Goal: Task Accomplishment & Management: Manage account settings

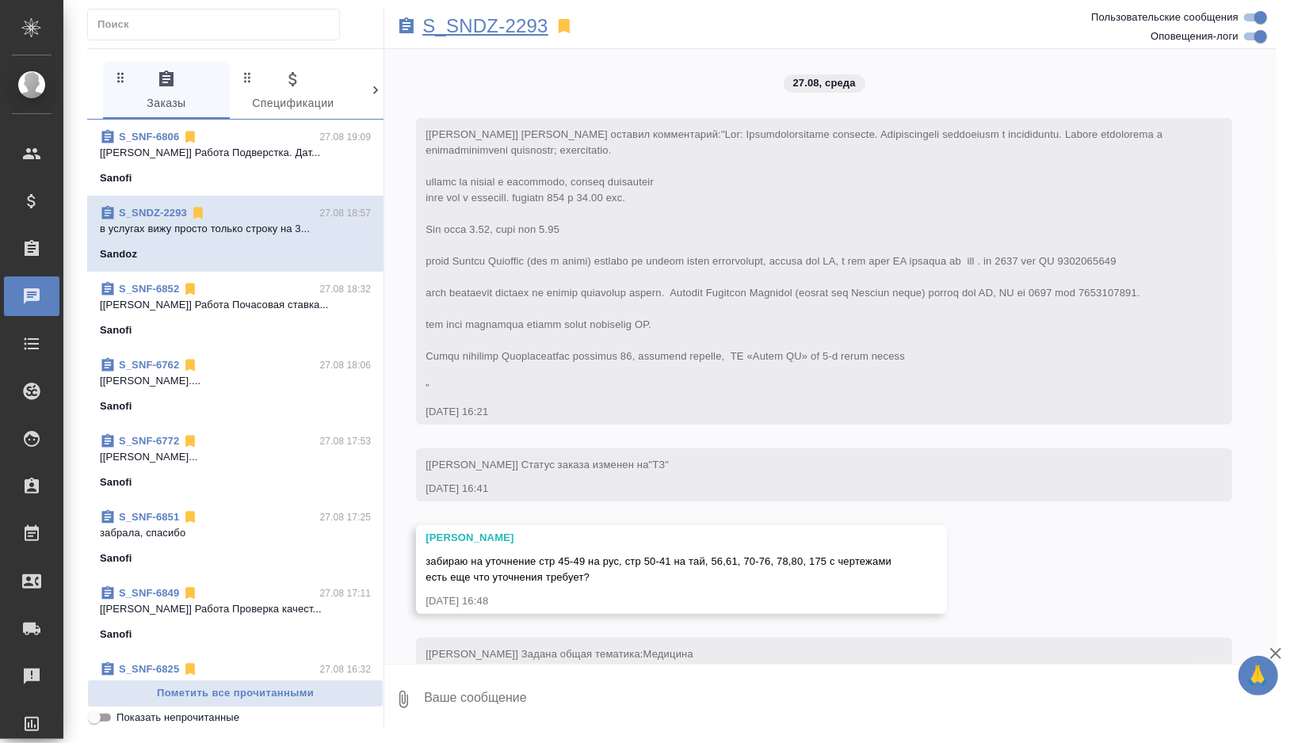
scroll to position [5537, 0]
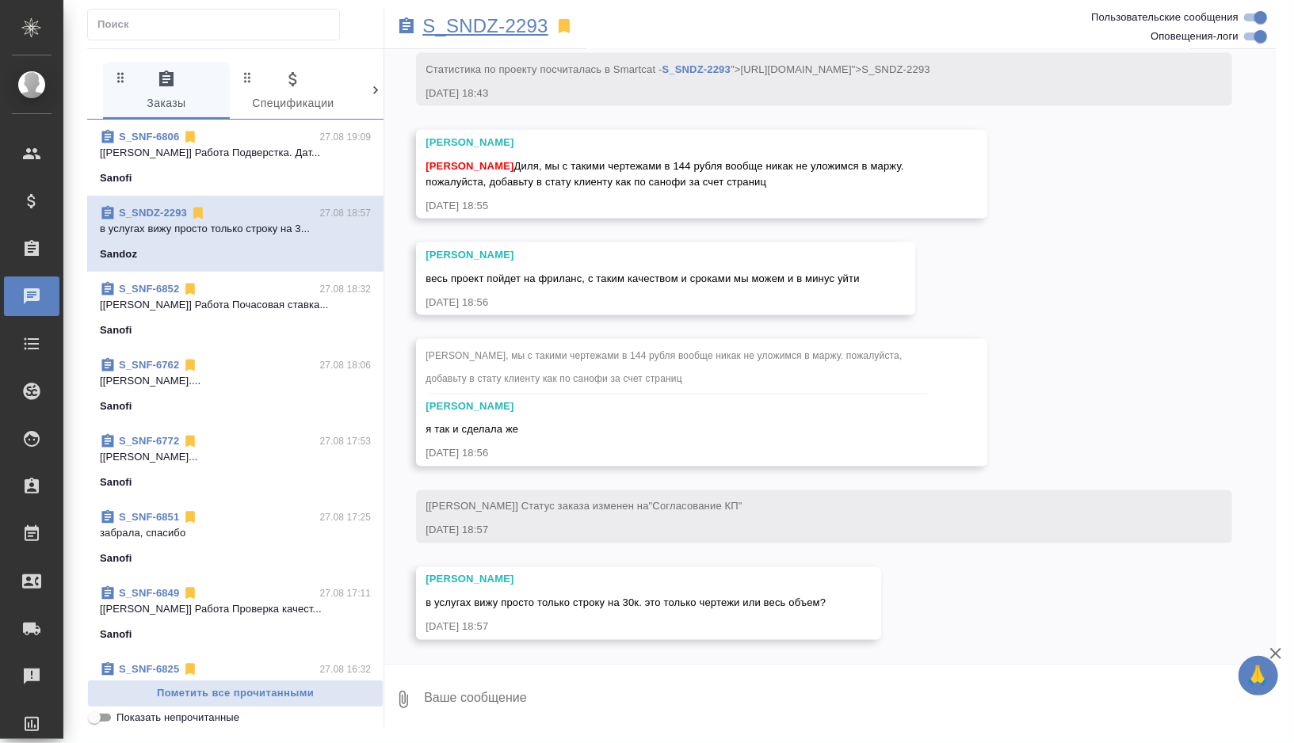
click at [509, 31] on p "S_SNDZ-2293" at bounding box center [485, 26] width 126 height 16
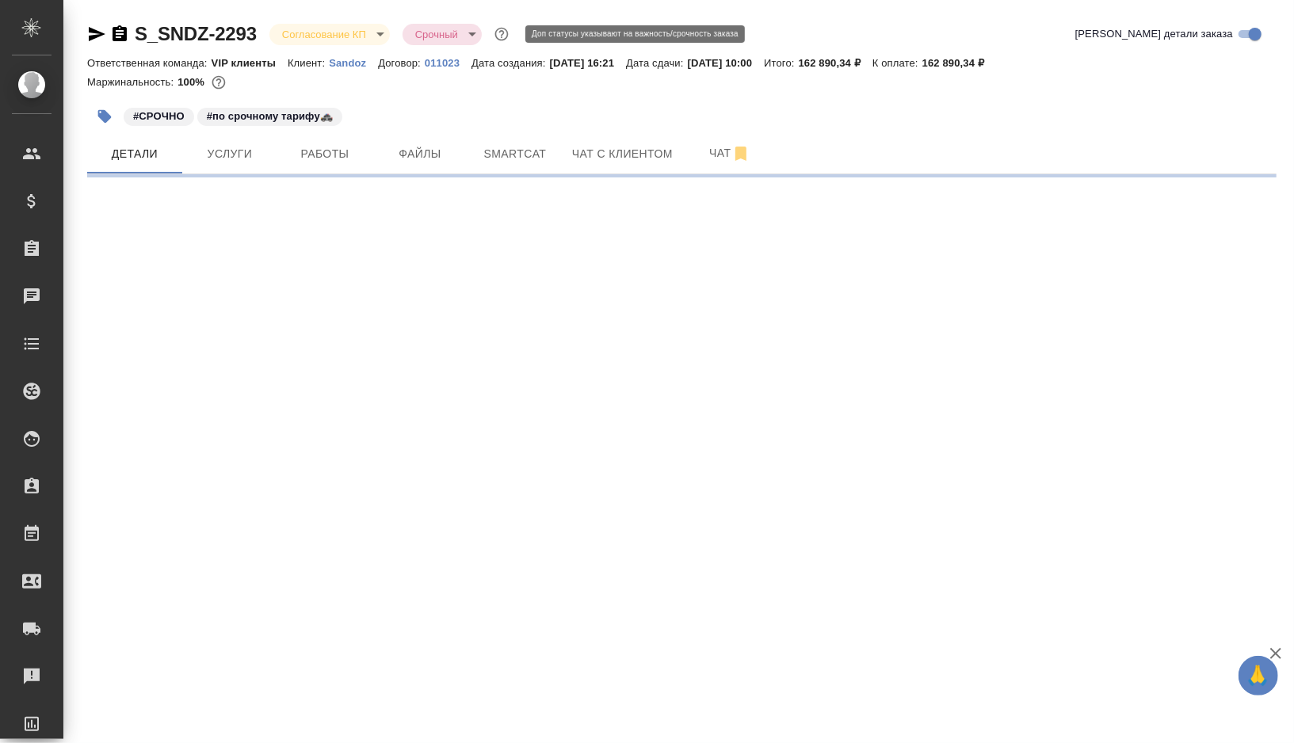
select select "RU"
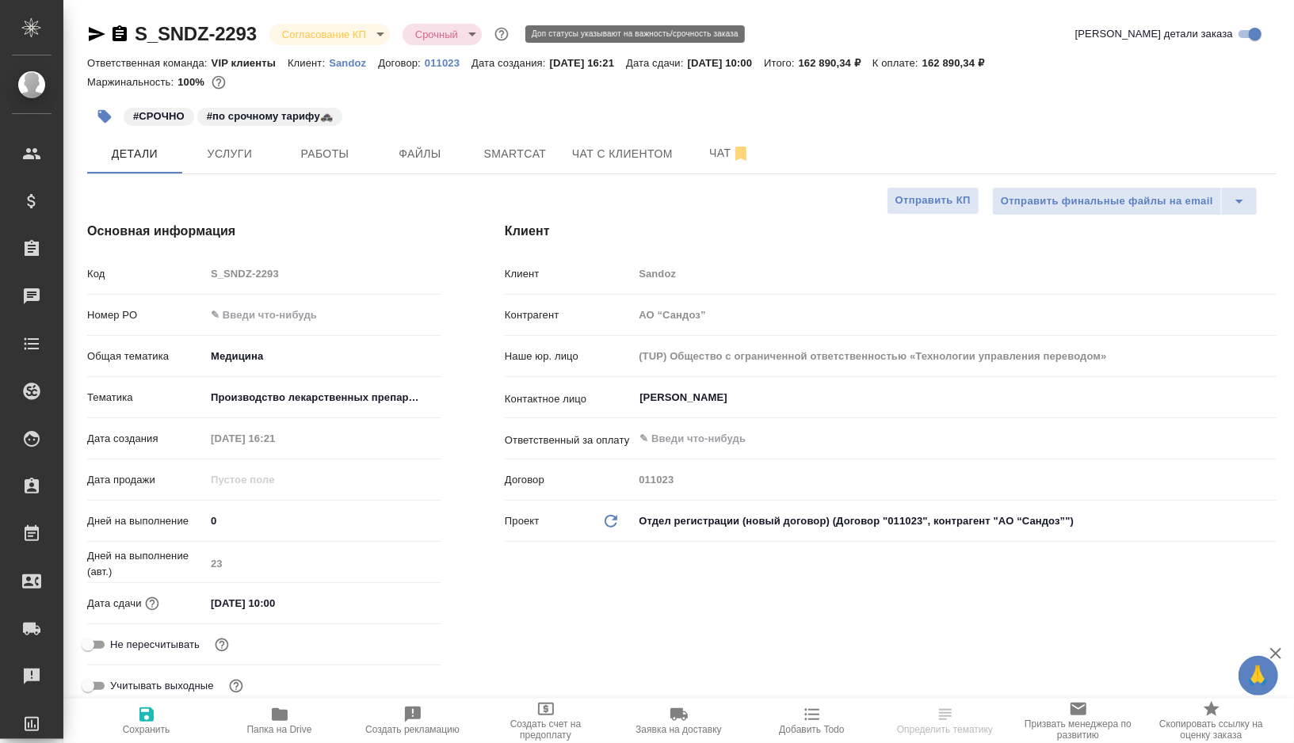
type input "[PERSON_NAME]"
type input "Комаров Роман"
type textarea "x"
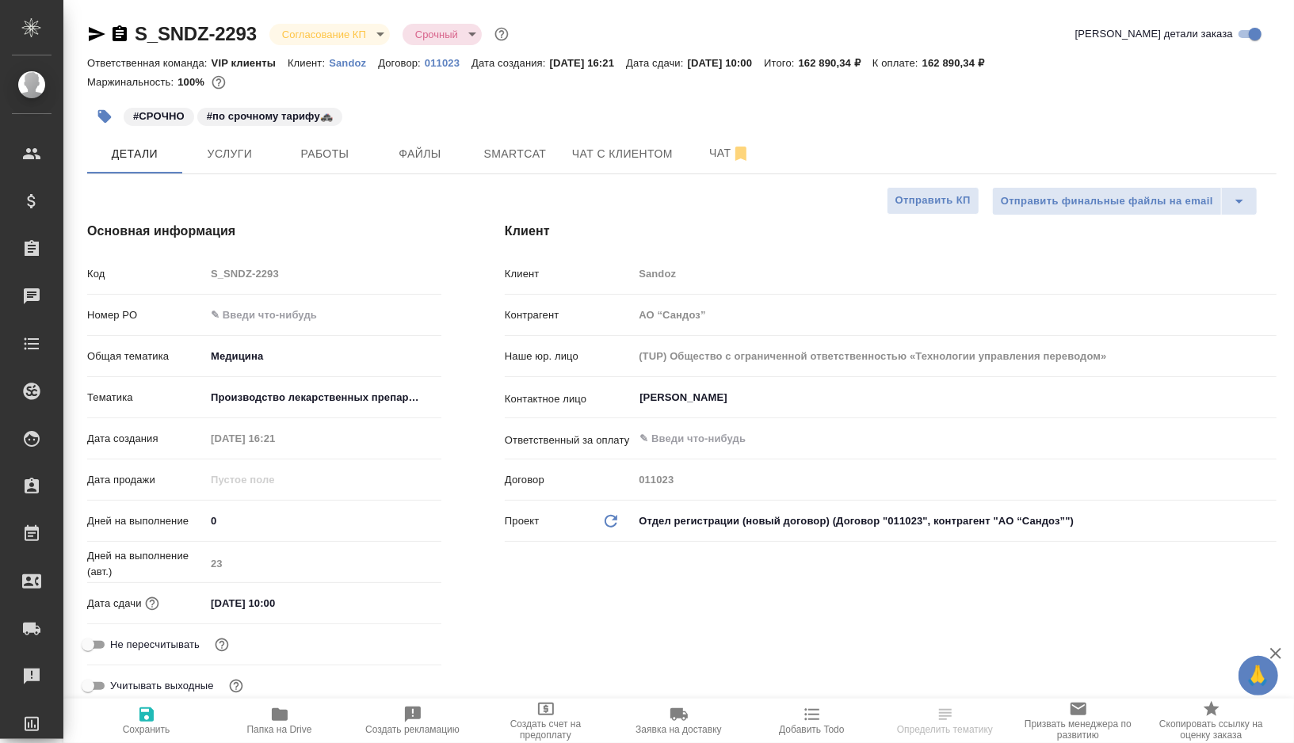
type textarea "x"
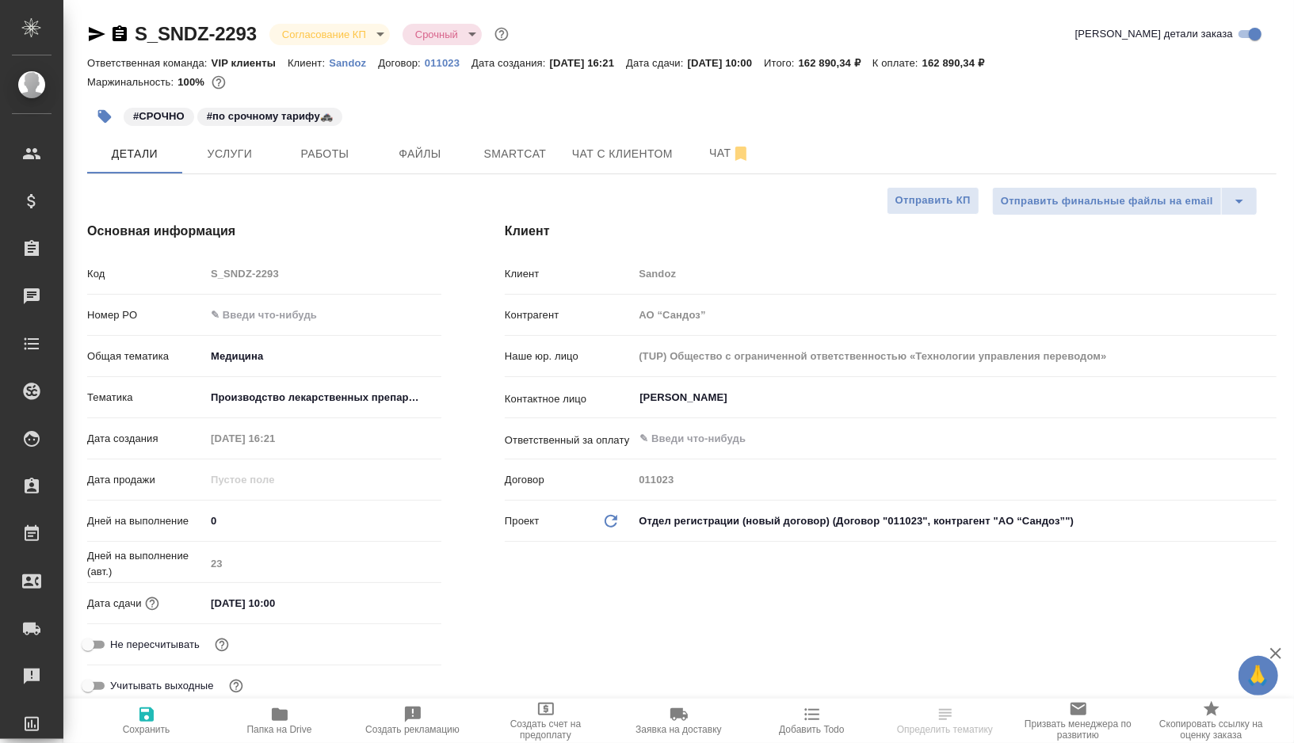
type textarea "x"
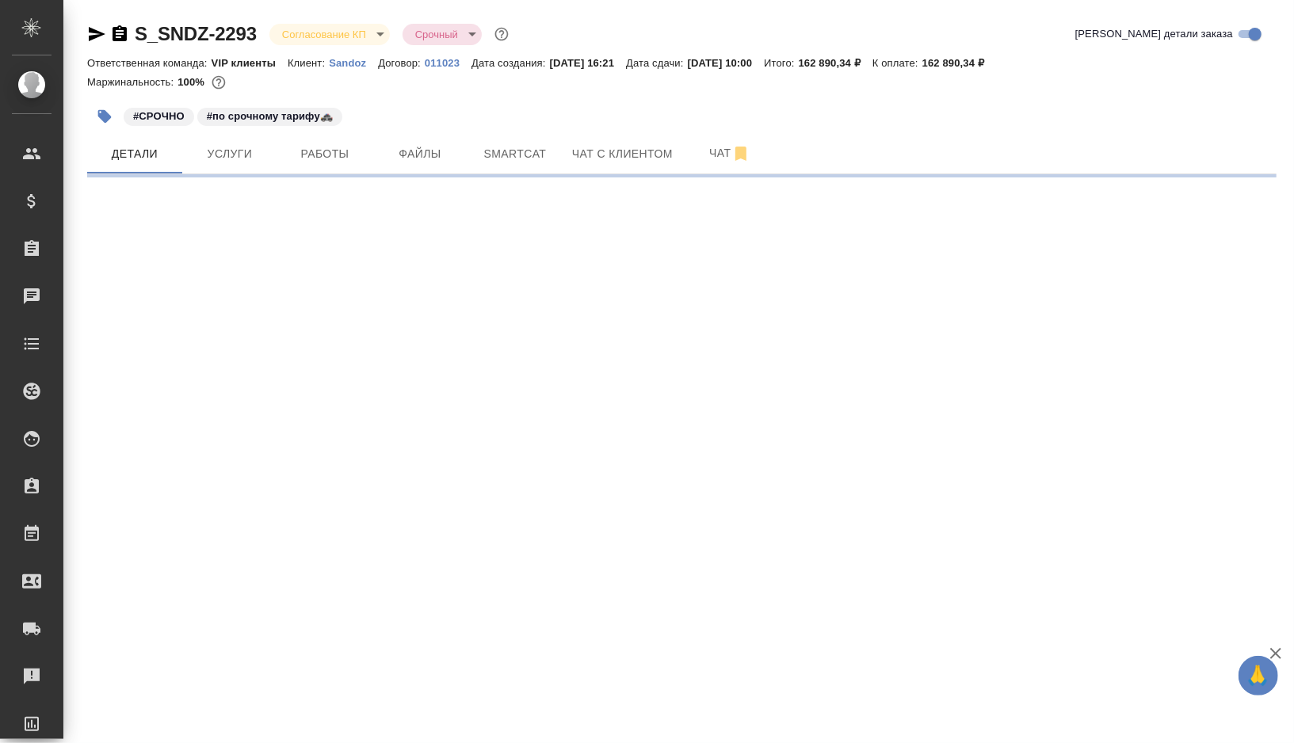
select select "RU"
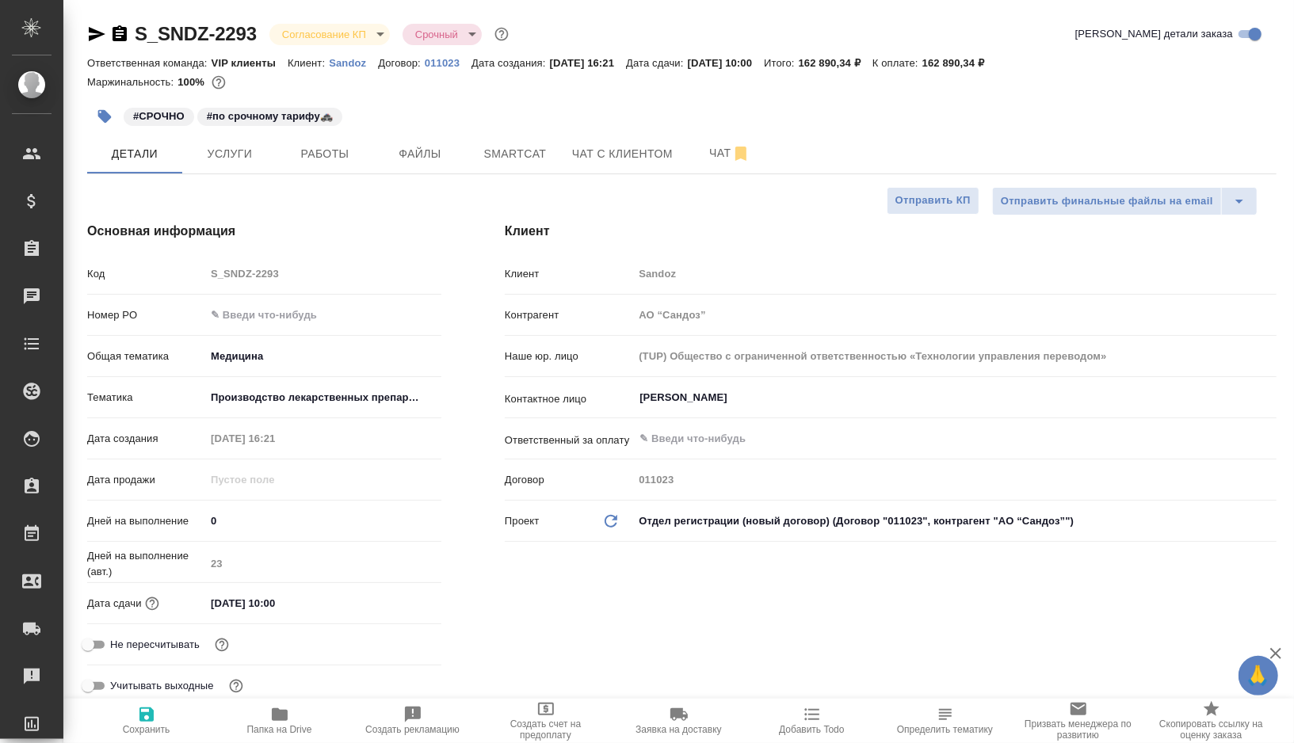
type textarea "x"
click at [526, 164] on button "Smartcat" at bounding box center [515, 154] width 95 height 40
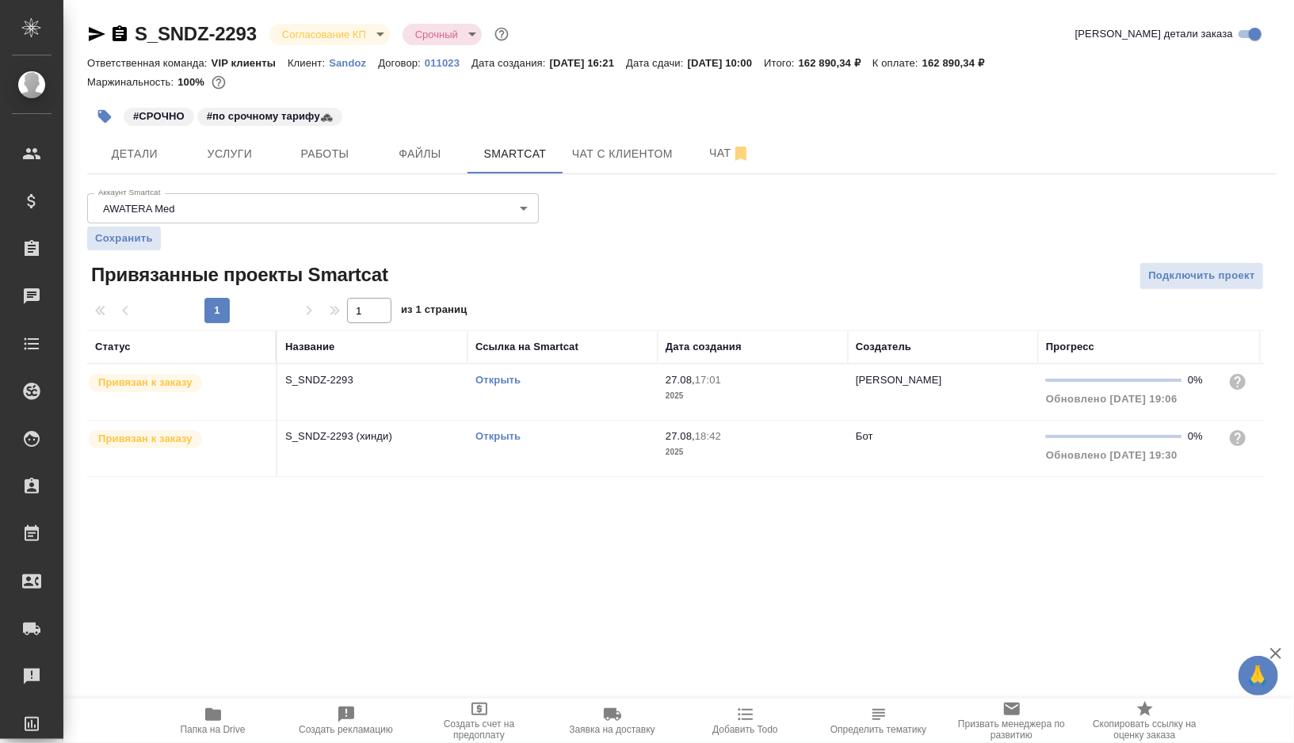
click at [502, 378] on link "Открыть" at bounding box center [498, 380] width 45 height 12
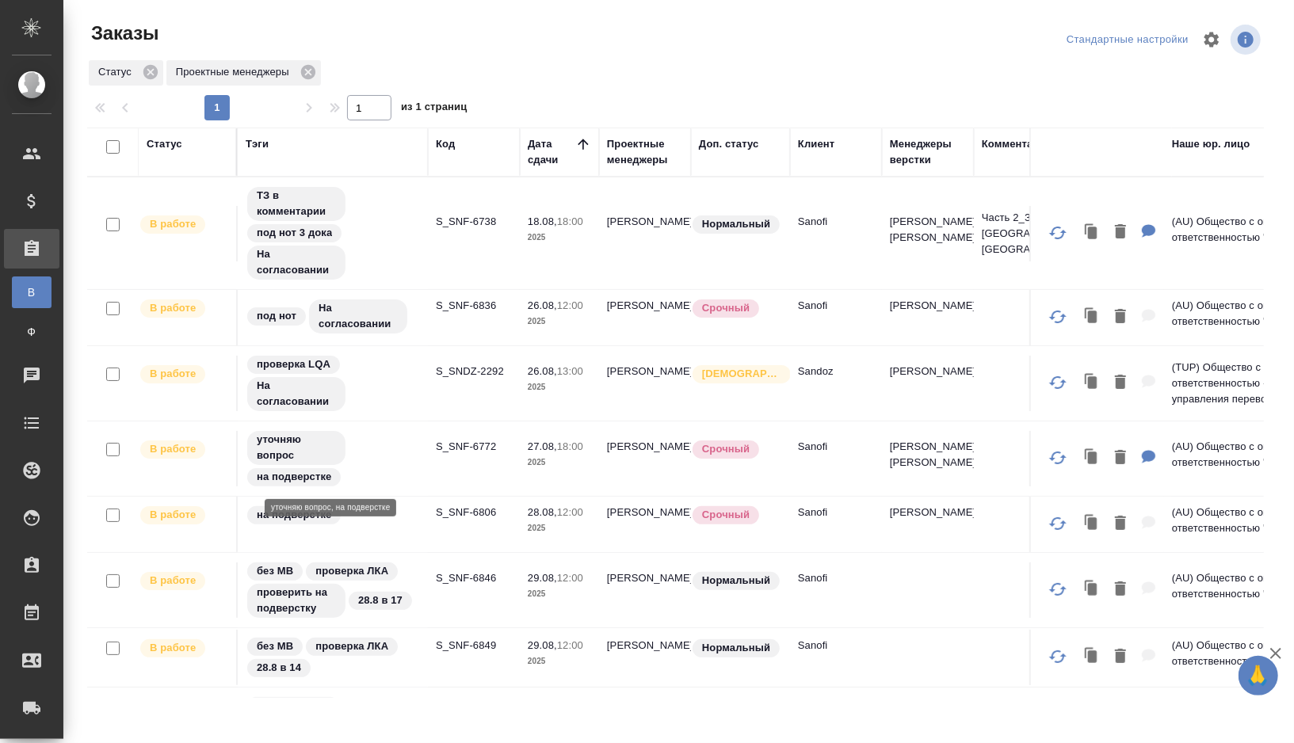
click at [376, 471] on div "уточняю вопрос на подверстке" at bounding box center [333, 459] width 174 height 59
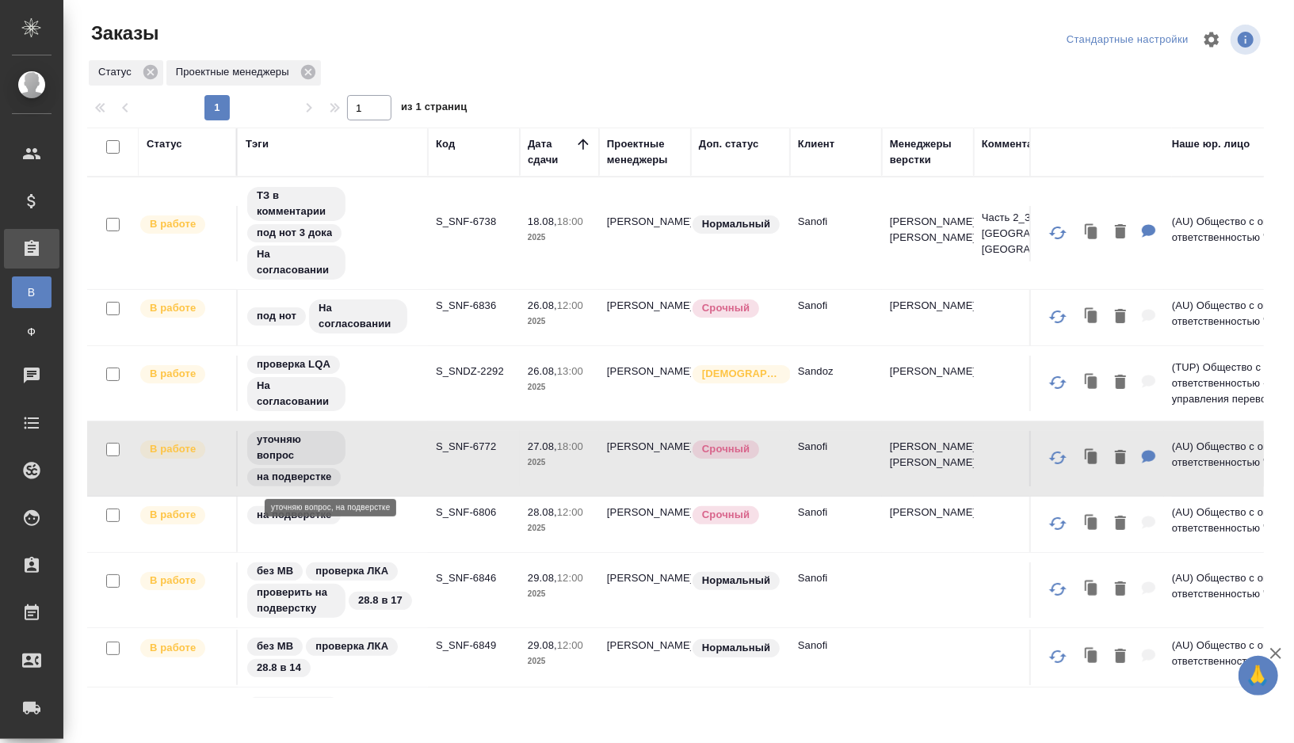
click at [376, 471] on div "уточняю вопрос на подверстке" at bounding box center [333, 459] width 174 height 59
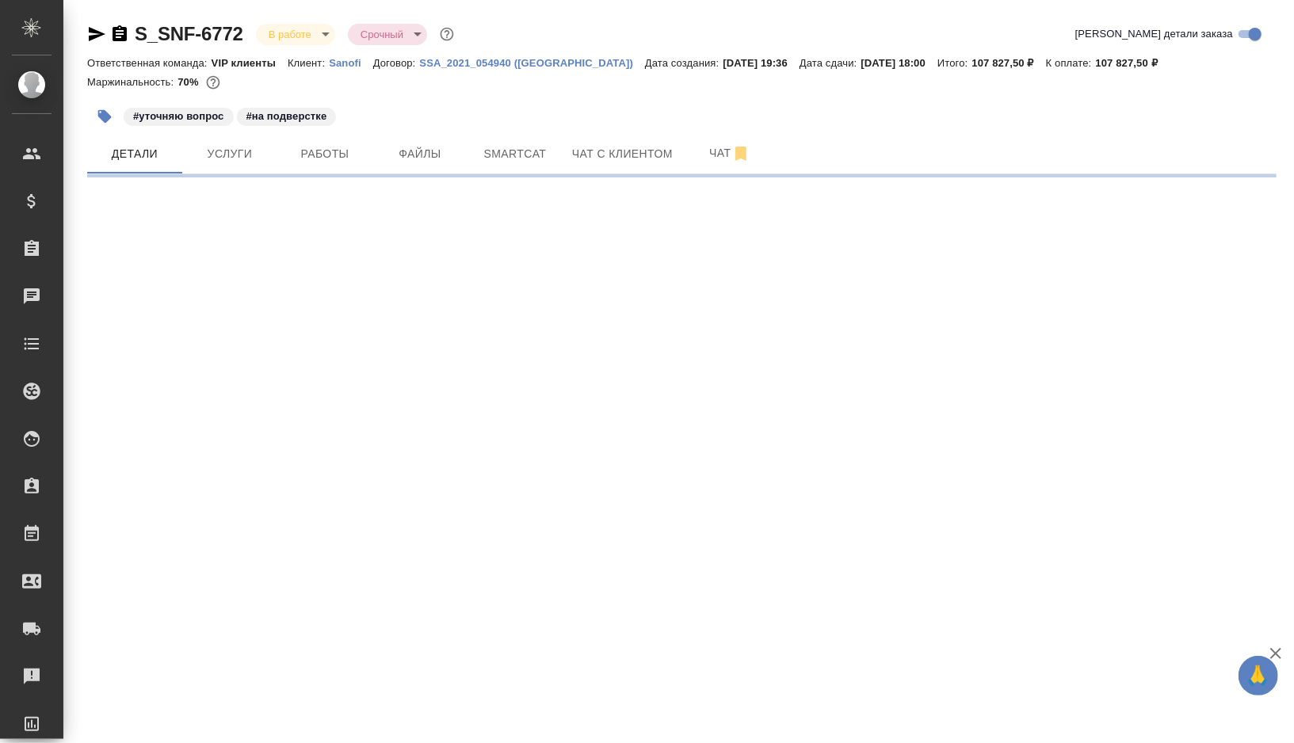
select select "RU"
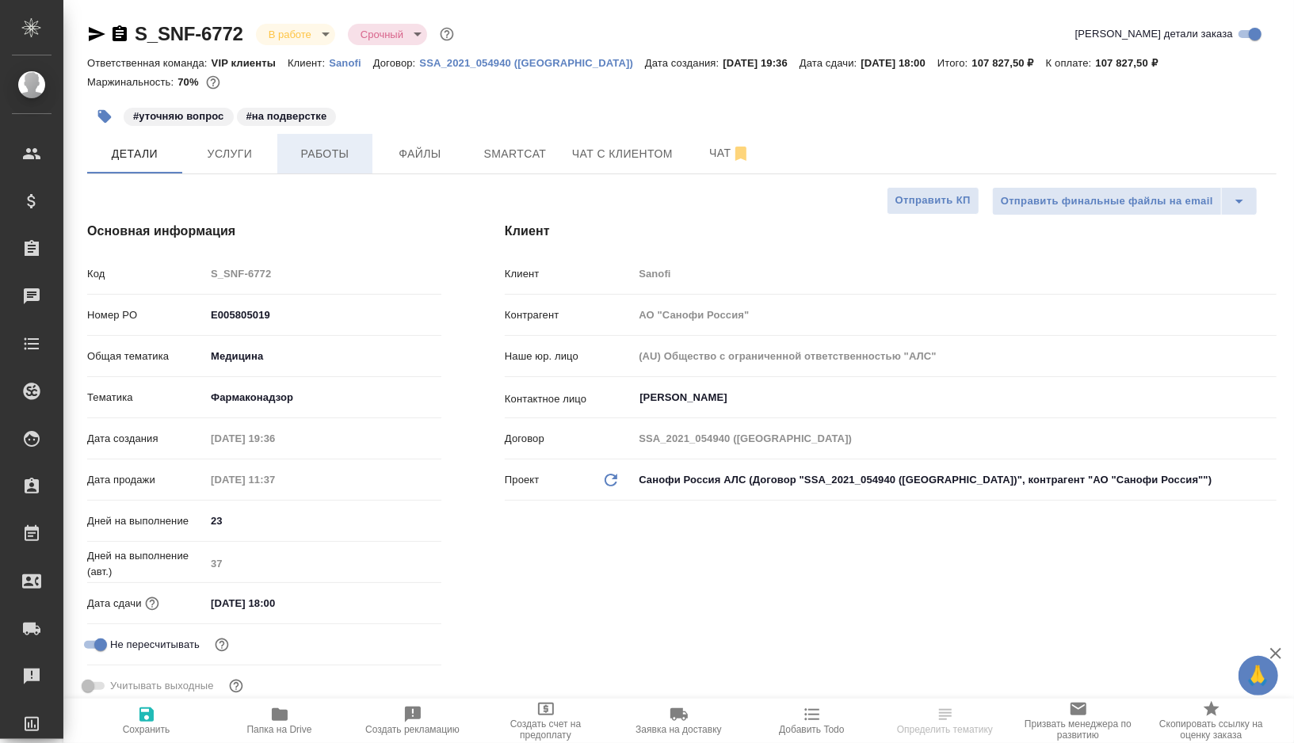
type textarea "x"
click at [326, 159] on span "Работы" at bounding box center [325, 154] width 76 height 20
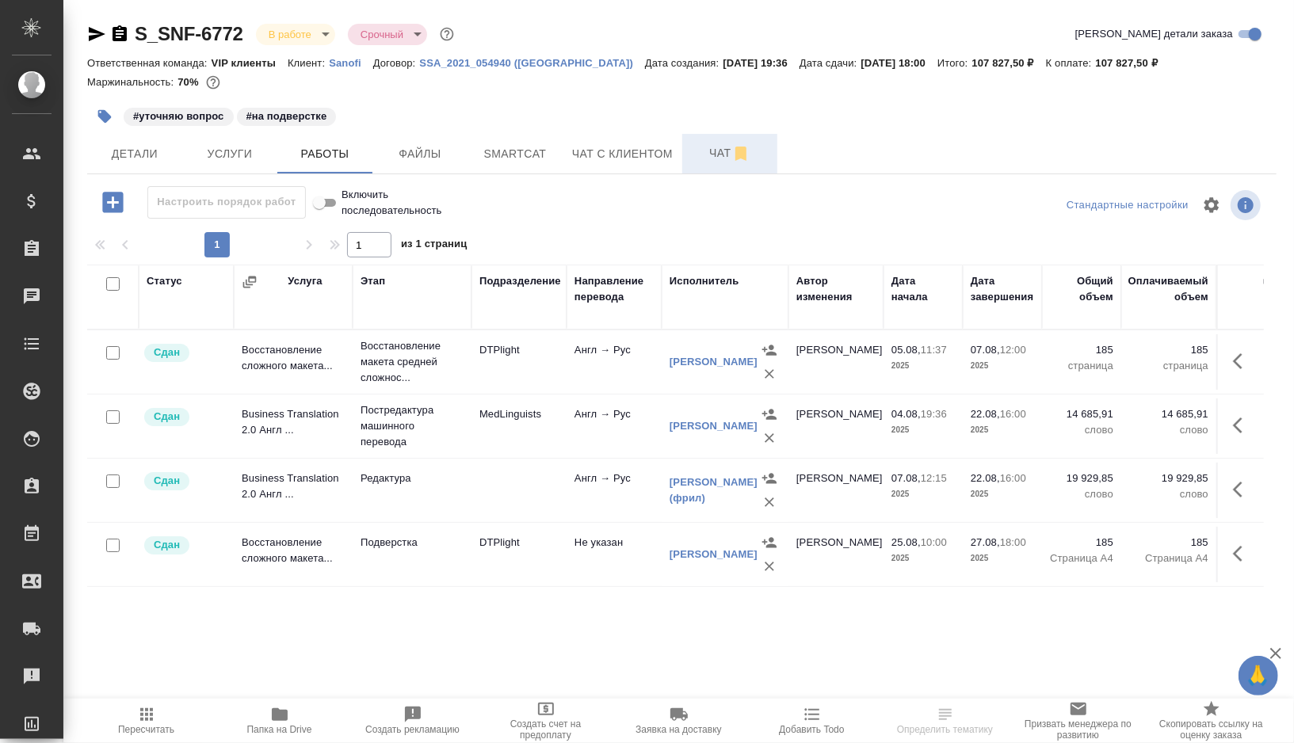
click at [722, 153] on span "Чат" at bounding box center [730, 153] width 76 height 20
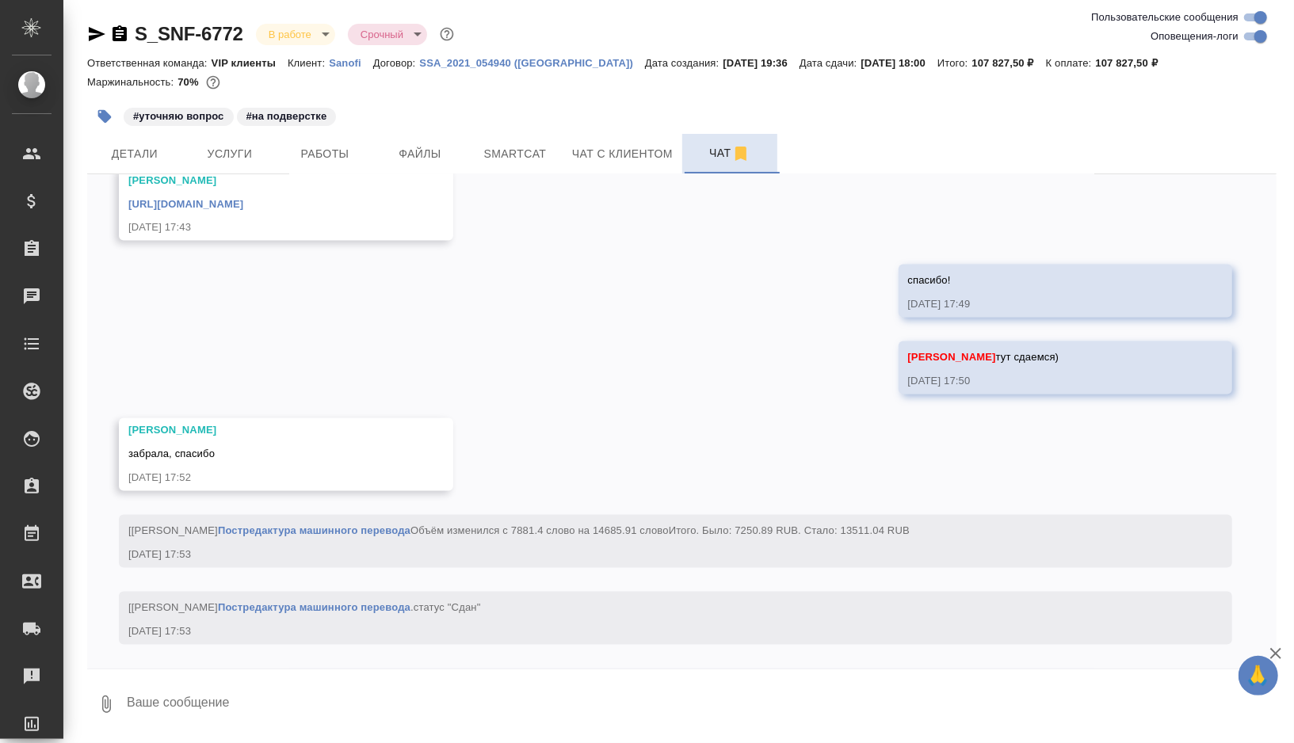
scroll to position [9907, 0]
click at [91, 118] on button "button" at bounding box center [104, 116] width 35 height 35
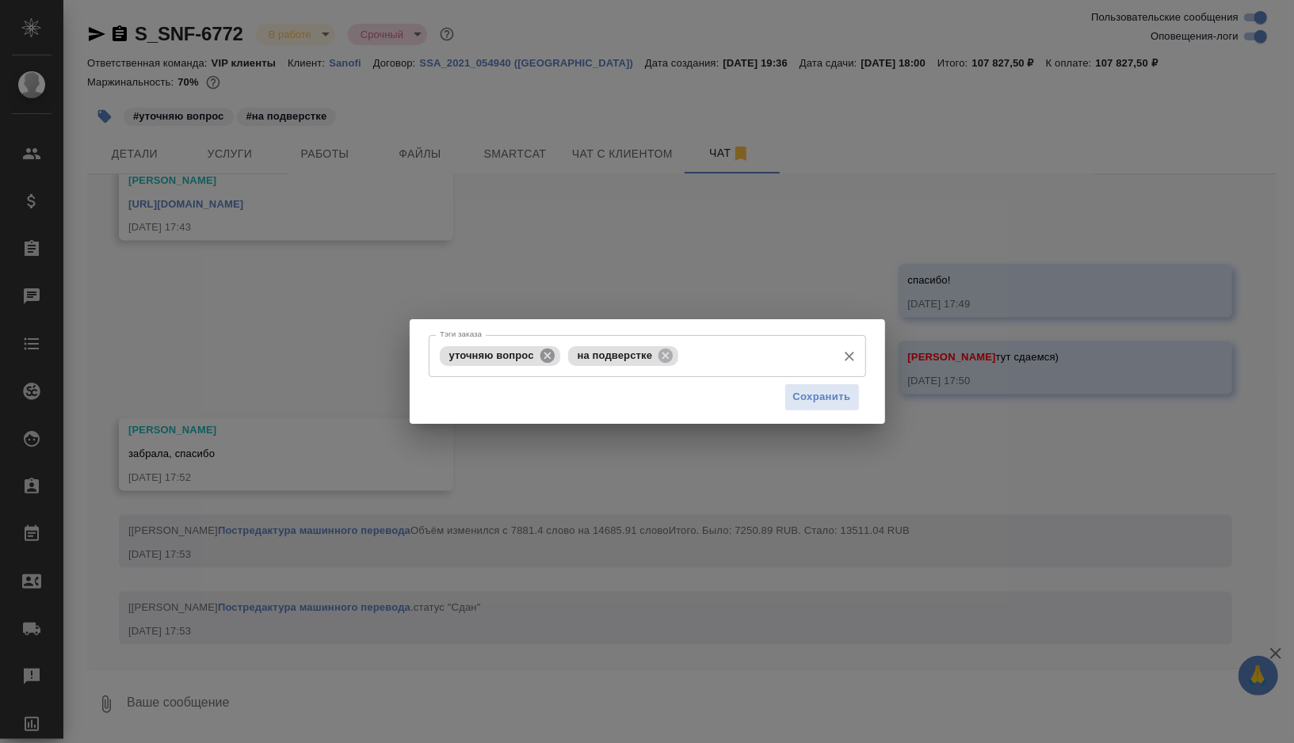
click at [545, 352] on icon at bounding box center [547, 355] width 14 height 14
click at [545, 352] on icon at bounding box center [537, 355] width 17 height 17
click at [804, 409] on button "Сохранить" at bounding box center [822, 398] width 75 height 28
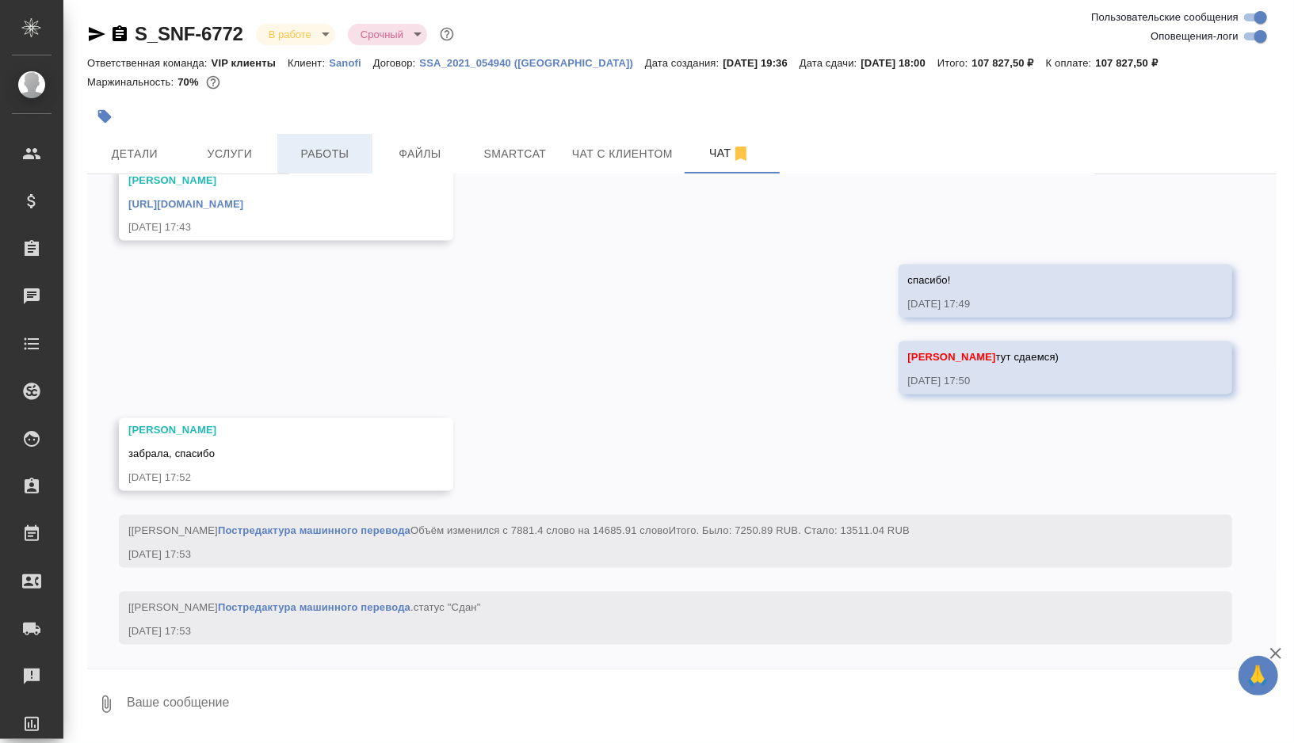
click at [350, 159] on span "Работы" at bounding box center [325, 154] width 76 height 20
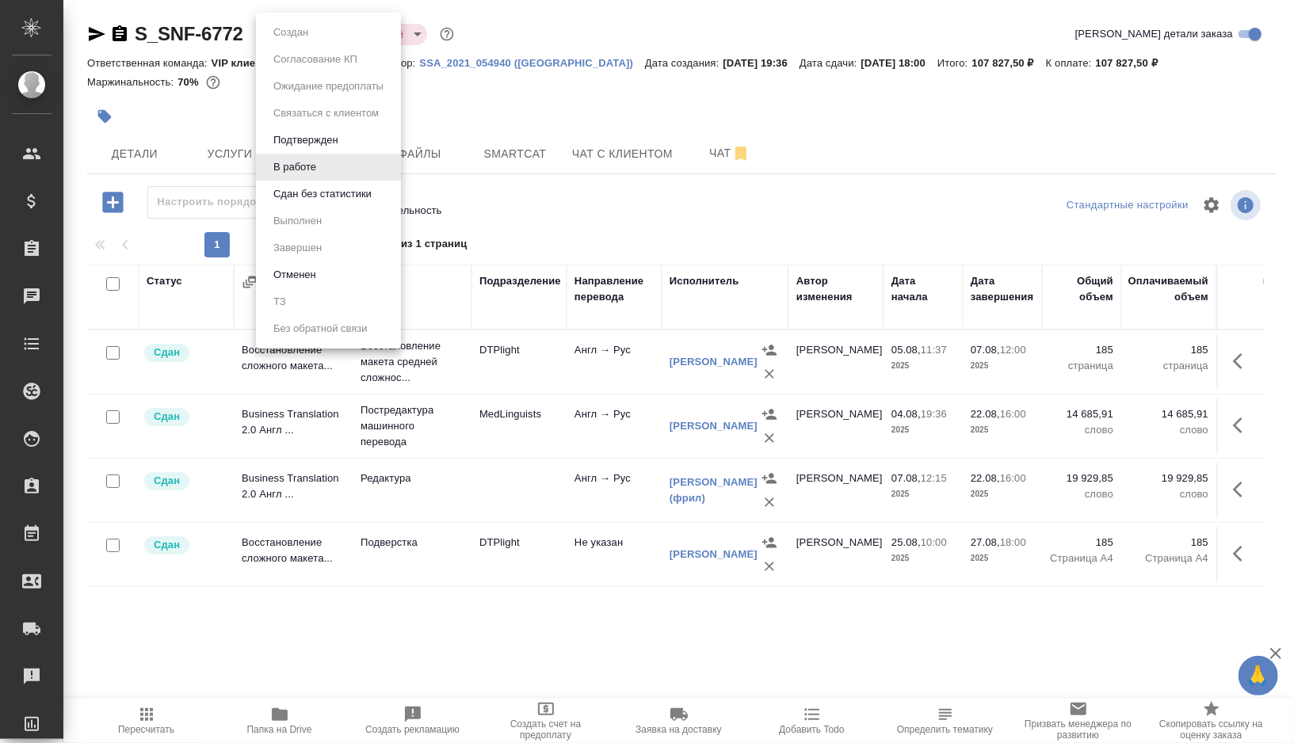
click at [310, 36] on body "🙏 .cls-1 fill:#fff; AWATERA [PERSON_NAME] Спецификации Заказы 0 Чаты Todo Проек…" at bounding box center [647, 371] width 1294 height 743
click at [305, 196] on button "Сдан без статистики" at bounding box center [323, 193] width 108 height 17
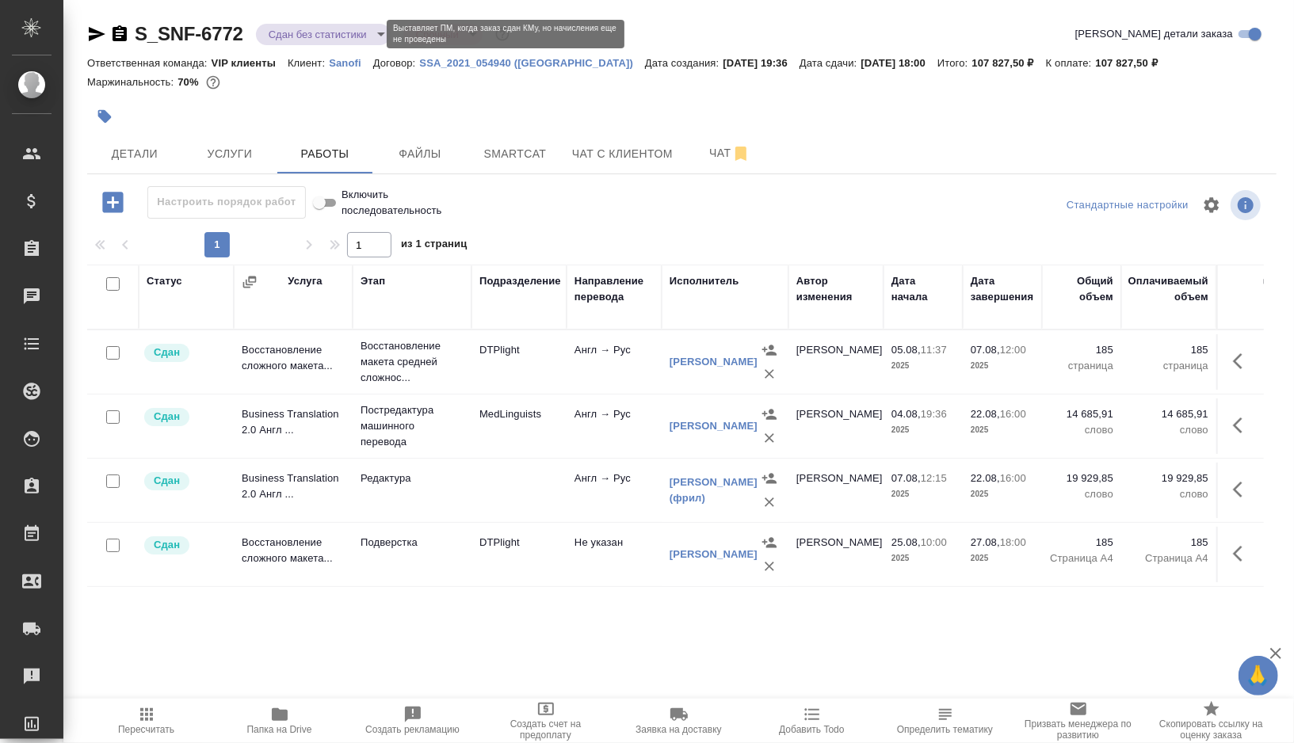
click at [368, 37] on body "🙏 .cls-1 fill:#fff; AWATERA [PERSON_NAME] Спецификации Заказы 0 Чаты Todo Проек…" at bounding box center [647, 371] width 1294 height 743
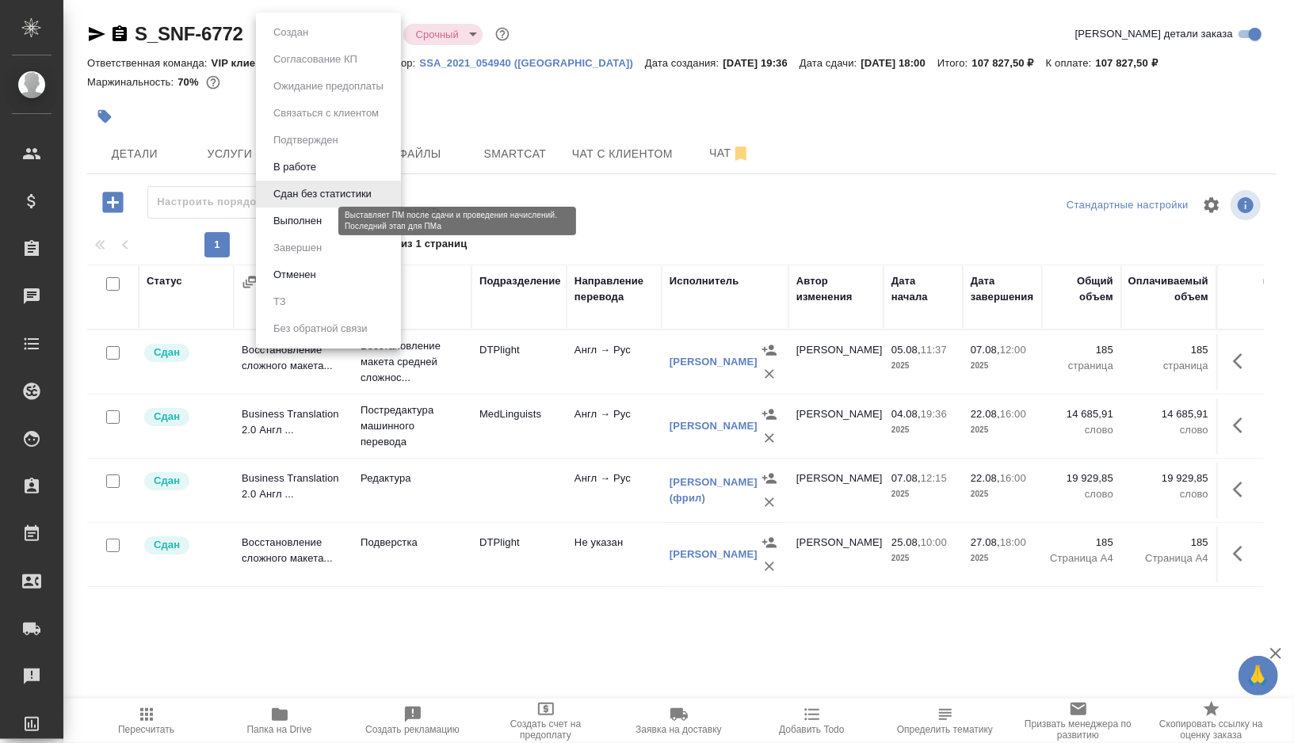
click at [319, 227] on button "Выполнен" at bounding box center [298, 220] width 58 height 17
